Goal: Find specific page/section: Find specific page/section

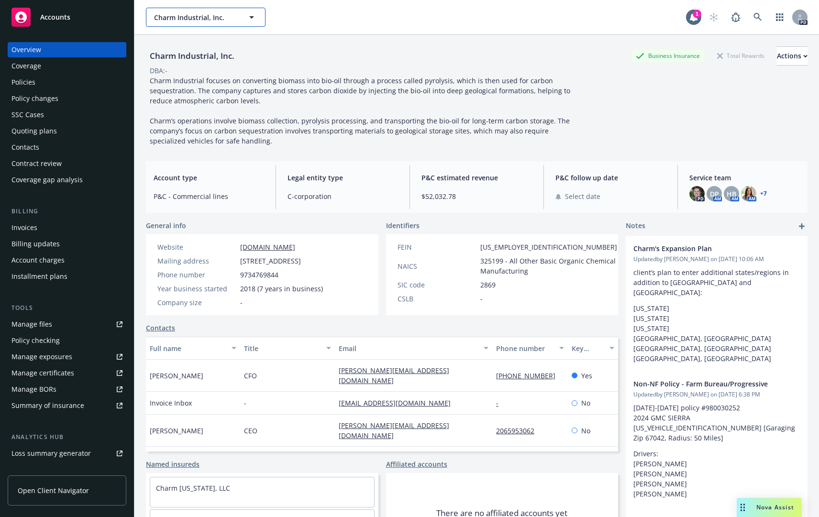
click at [178, 12] on span "Charm Industrial, Inc." at bounding box center [195, 17] width 83 height 10
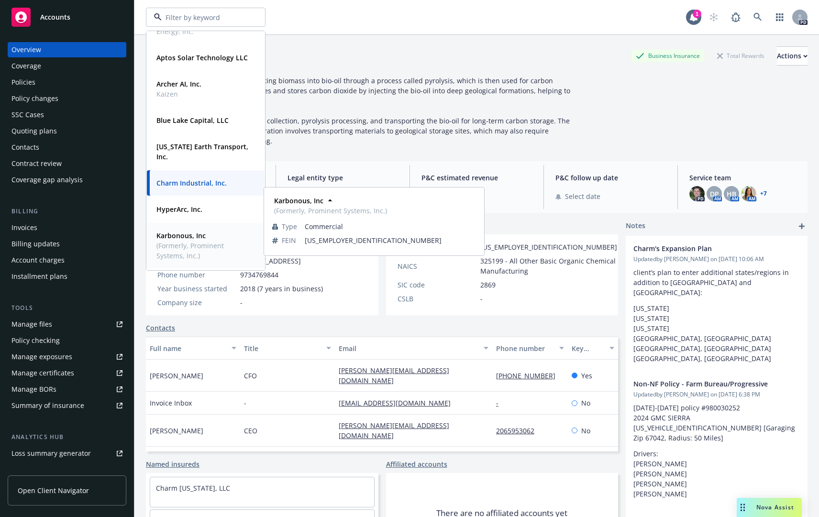
scroll to position [143, 0]
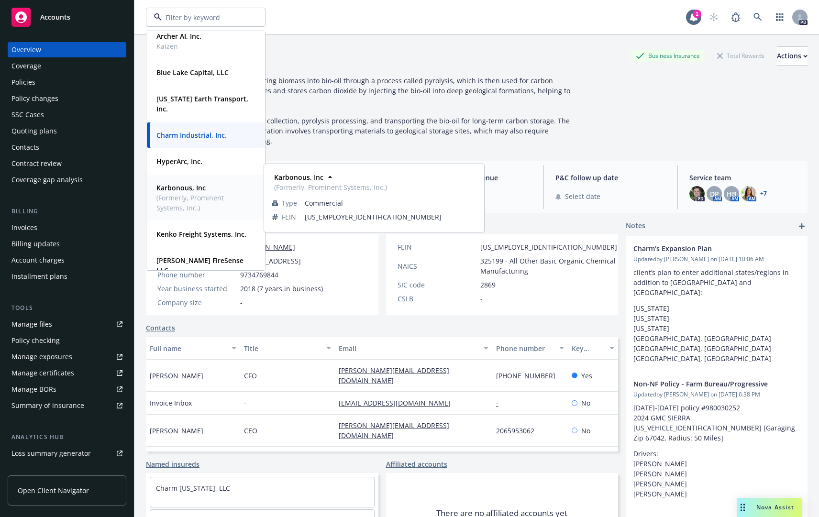
click at [185, 233] on strong "Kenko Freight Systems, Inc." at bounding box center [201, 234] width 90 height 9
